Goal: Task Accomplishment & Management: Use online tool/utility

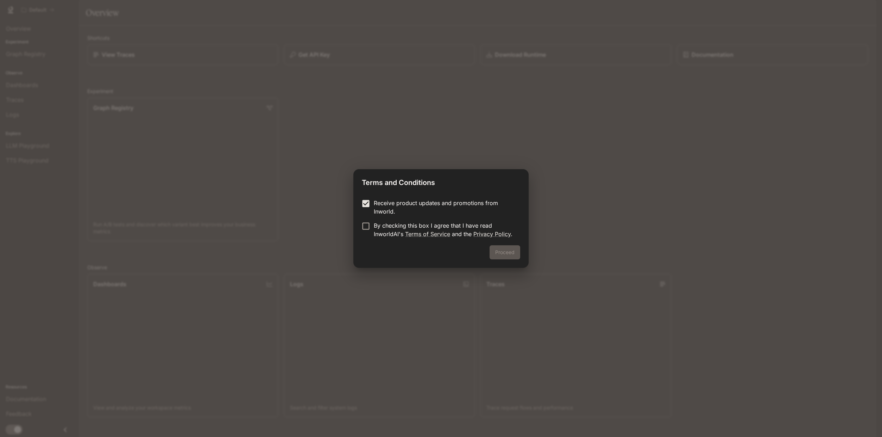
click at [363, 220] on form "Receive product updates and promotions from Inworld. By checking this box I agr…" at bounding box center [441, 218] width 158 height 39
click at [508, 252] on button "Proceed" at bounding box center [505, 252] width 31 height 14
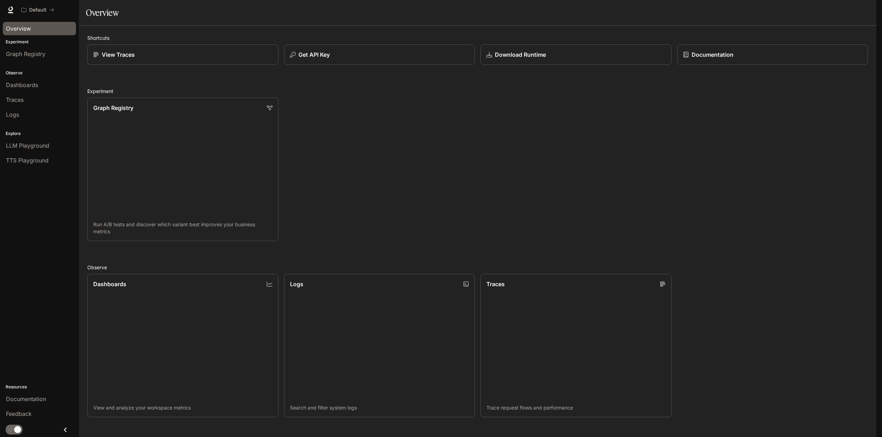
click at [20, 30] on span "Overview" at bounding box center [18, 28] width 25 height 8
click at [21, 99] on span "Traces" at bounding box center [15, 99] width 18 height 8
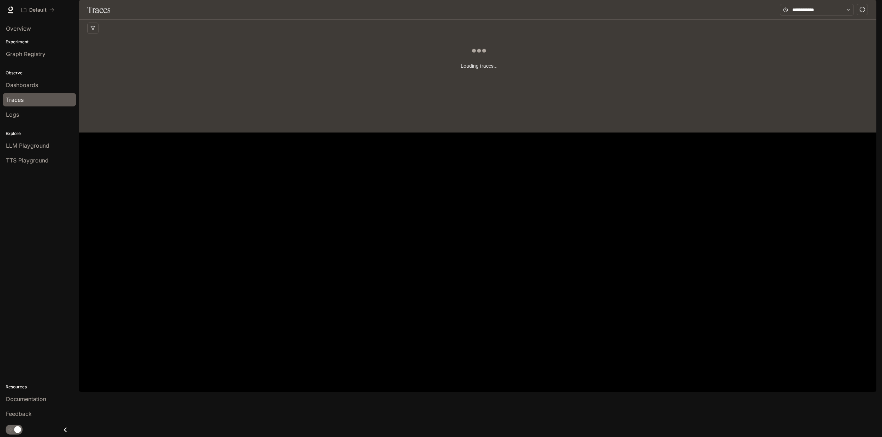
click at [16, 43] on p "Experiment" at bounding box center [39, 42] width 79 height 6
click at [20, 29] on span "Overview" at bounding box center [18, 28] width 25 height 8
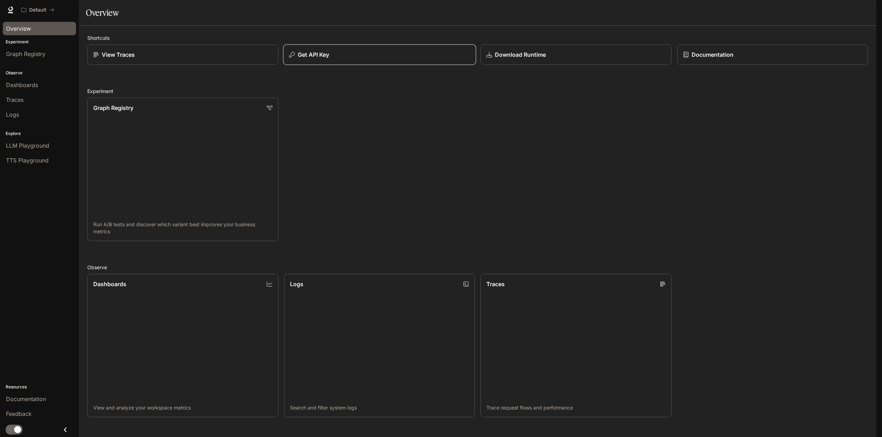
click at [332, 59] on div "Get API Key" at bounding box center [379, 54] width 181 height 8
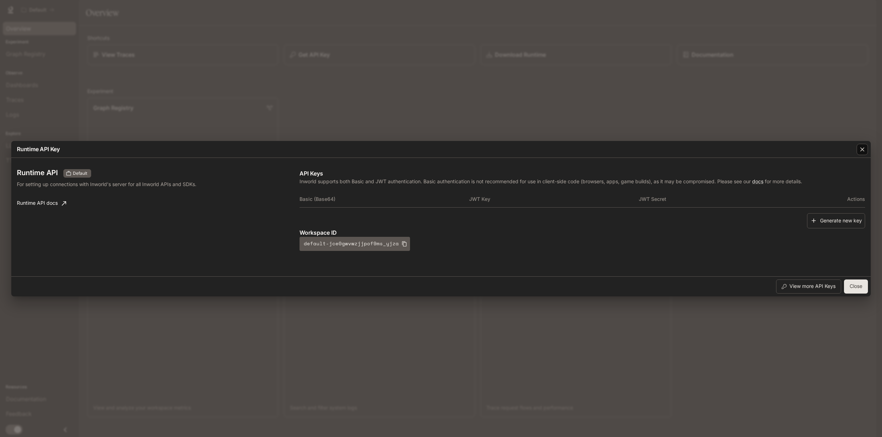
click at [862, 150] on icon "button" at bounding box center [862, 149] width 7 height 7
